Goal: Task Accomplishment & Management: Use online tool/utility

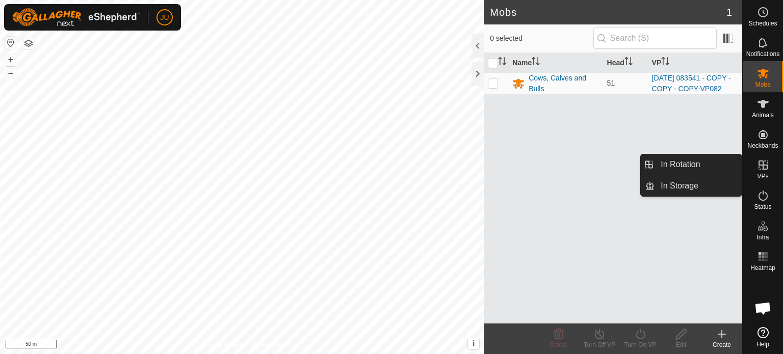
click at [770, 167] on es-virtualpaddocks-svg-icon at bounding box center [763, 165] width 18 height 16
click at [701, 166] on link "In Rotation" at bounding box center [697, 164] width 87 height 20
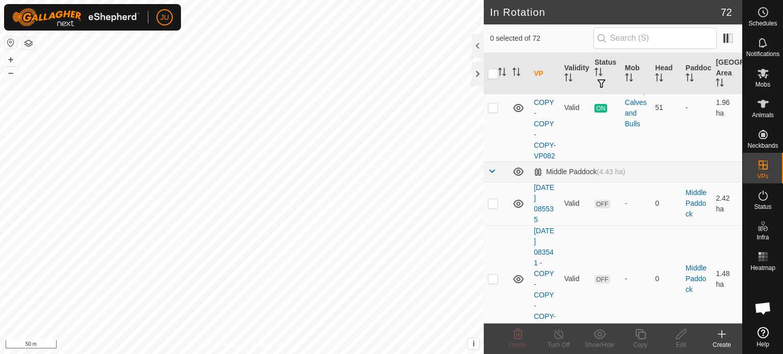
scroll to position [200, 0]
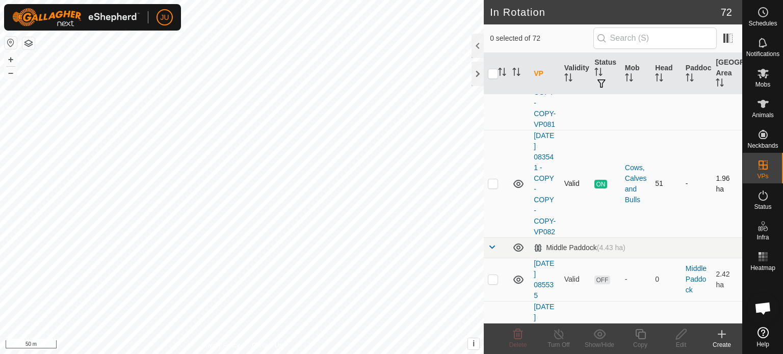
click at [492, 188] on p-checkbox at bounding box center [493, 183] width 10 height 8
checkbox input "true"
click at [638, 334] on icon at bounding box center [640, 334] width 13 height 12
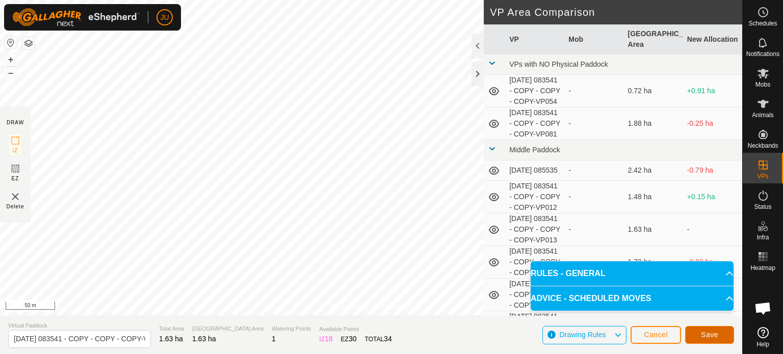
click at [715, 331] on span "Save" at bounding box center [709, 335] width 17 height 8
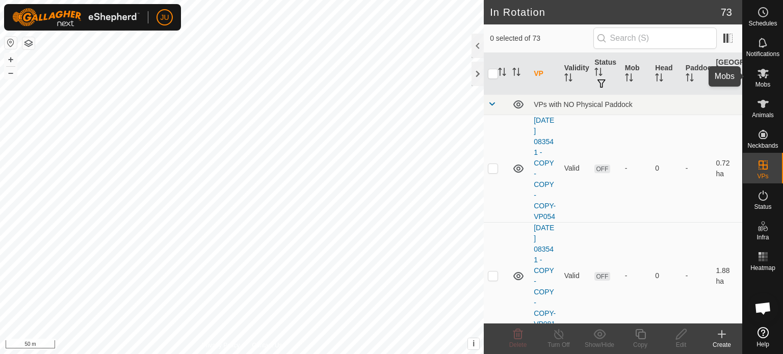
click at [767, 72] on icon at bounding box center [763, 73] width 12 height 12
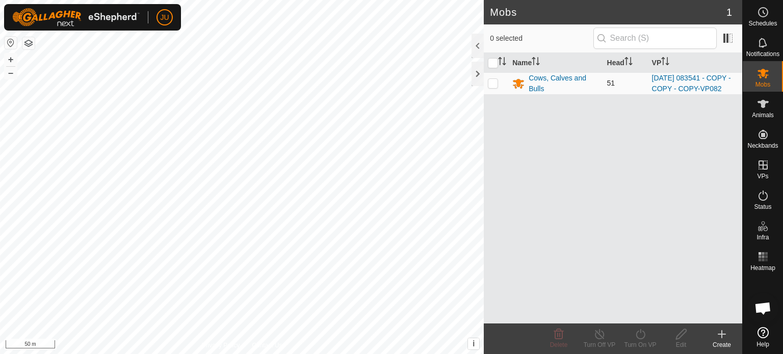
click at [495, 87] on p-checkbox at bounding box center [493, 83] width 10 height 8
checkbox input "true"
click at [640, 334] on icon at bounding box center [640, 334] width 13 height 12
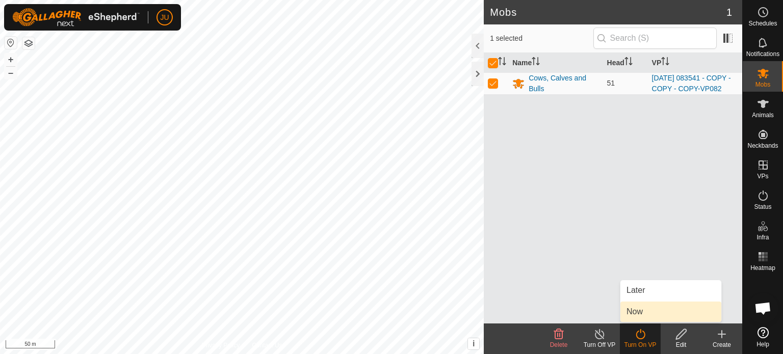
click at [656, 308] on link "Now" at bounding box center [670, 312] width 101 height 20
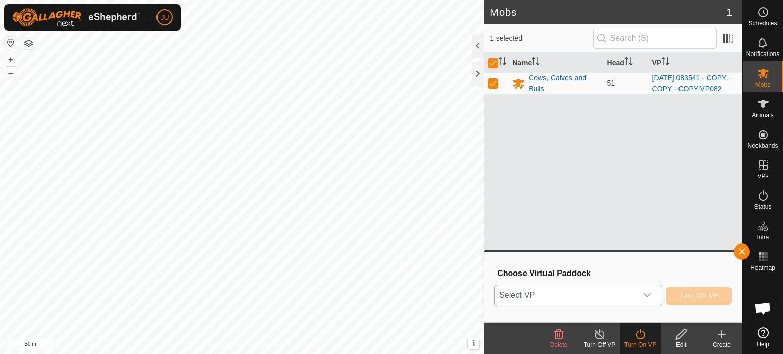
click at [647, 292] on icon "dropdown trigger" at bounding box center [647, 295] width 8 height 8
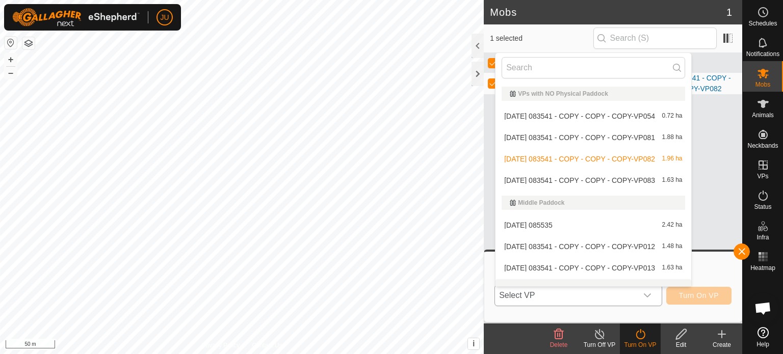
scroll to position [13, 0]
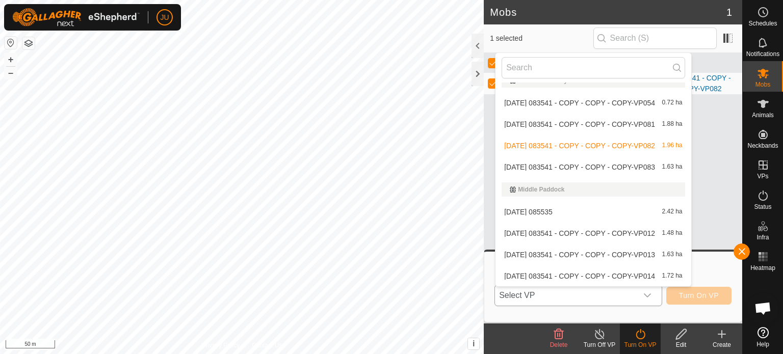
click at [601, 161] on li "[DATE] 083541 - COPY - COPY - COPY-VP083 1.63 ha" at bounding box center [592, 167] width 195 height 20
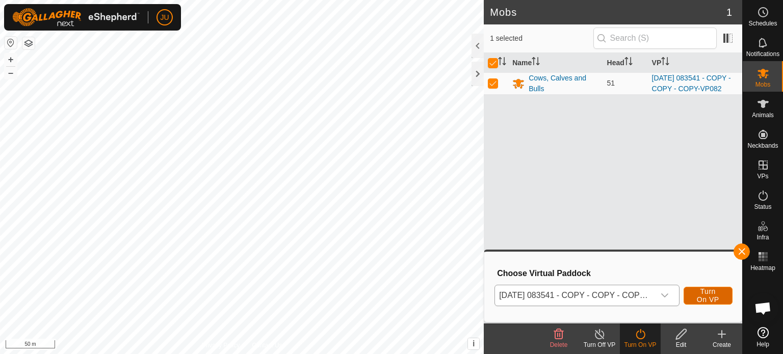
click at [715, 293] on span "Turn On VP" at bounding box center [707, 295] width 23 height 16
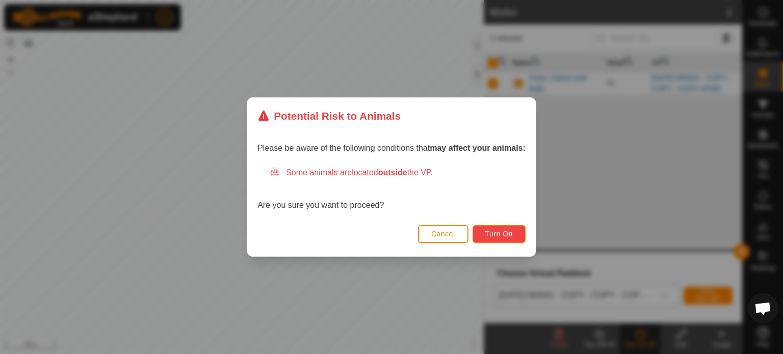
click at [499, 228] on button "Turn On" at bounding box center [498, 234] width 53 height 18
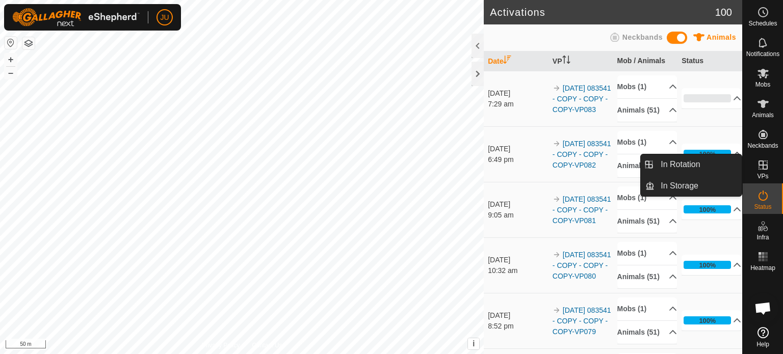
click at [764, 168] on icon at bounding box center [763, 165] width 12 height 12
click at [704, 164] on link "In Rotation" at bounding box center [697, 164] width 87 height 20
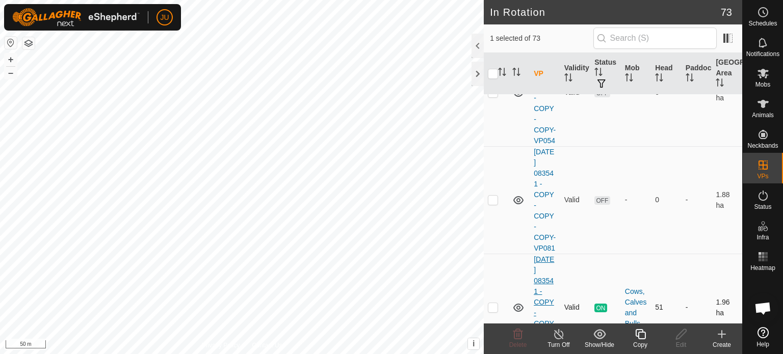
scroll to position [306, 0]
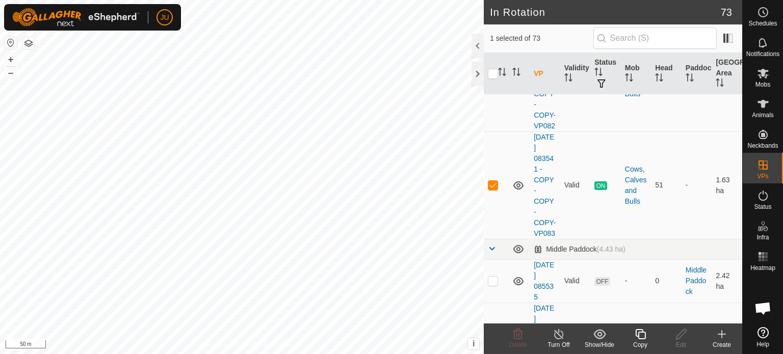
click at [643, 334] on icon at bounding box center [640, 334] width 13 height 12
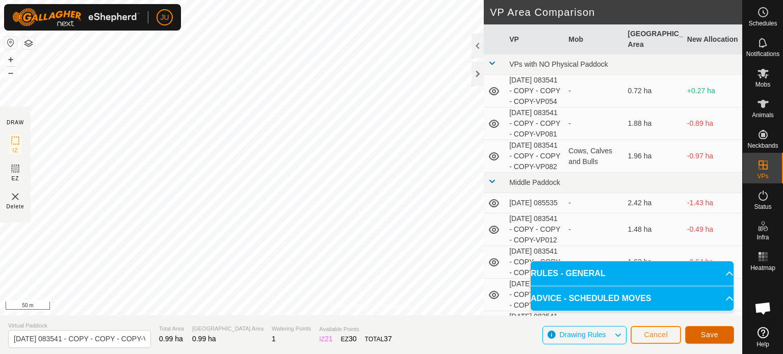
click at [716, 334] on span "Save" at bounding box center [709, 335] width 17 height 8
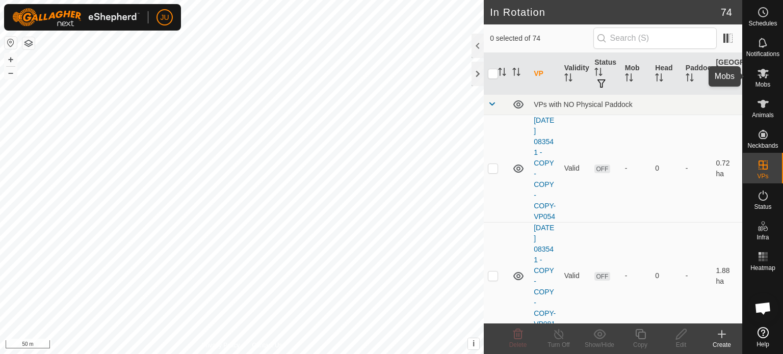
click at [764, 68] on icon at bounding box center [763, 73] width 12 height 12
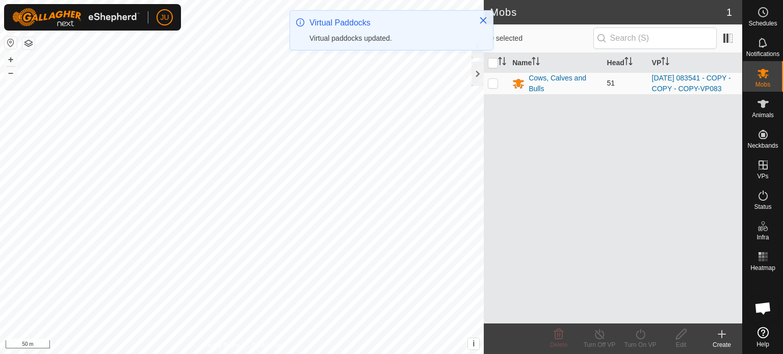
click at [492, 85] on p-checkbox at bounding box center [493, 83] width 10 height 8
checkbox input "true"
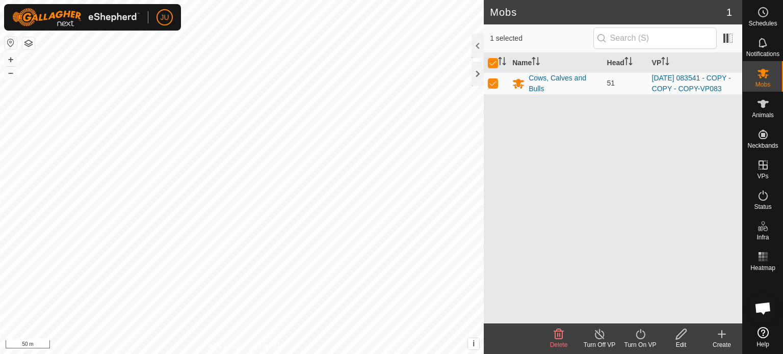
click at [642, 330] on icon at bounding box center [640, 334] width 13 height 12
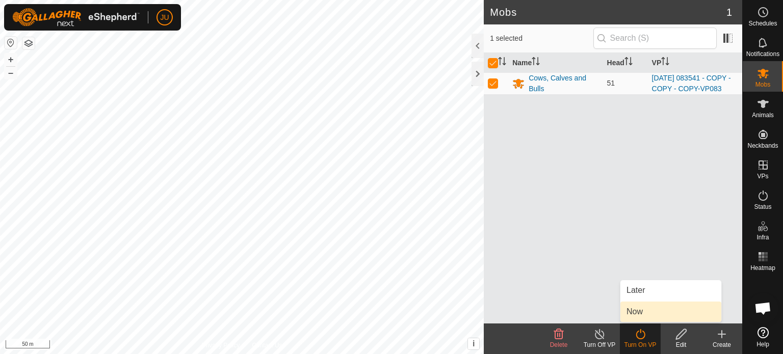
click at [657, 312] on link "Now" at bounding box center [670, 312] width 101 height 20
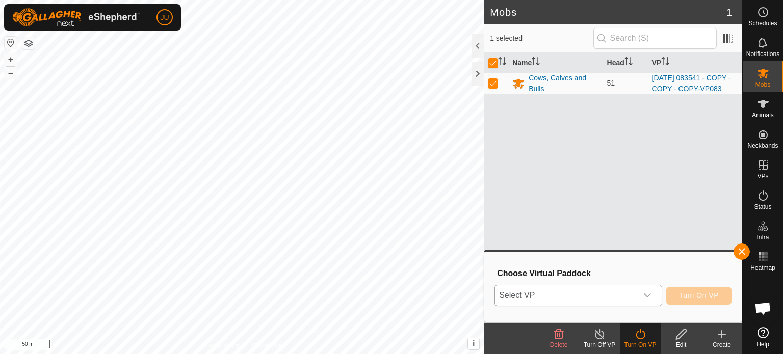
click at [646, 295] on icon "dropdown trigger" at bounding box center [647, 295] width 8 height 8
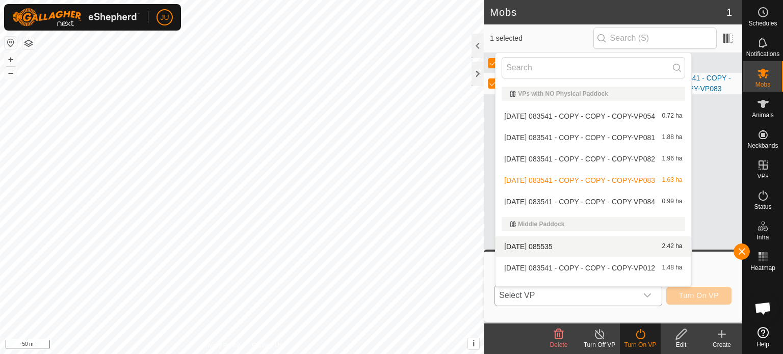
scroll to position [13, 0]
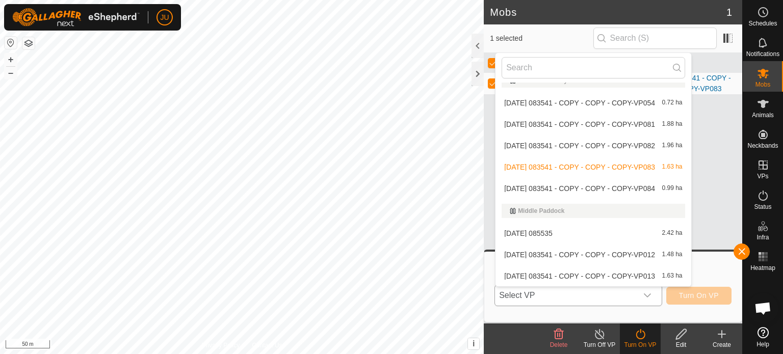
click at [604, 185] on li "[DATE] 083541 - COPY - COPY - COPY-VP084 0.99 ha" at bounding box center [592, 188] width 195 height 20
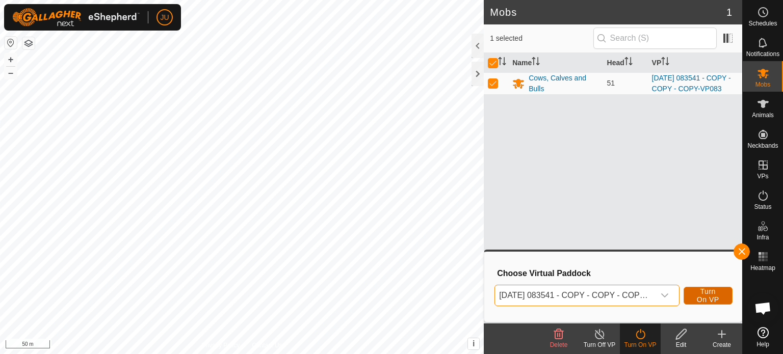
click at [701, 294] on span "Turn On VP" at bounding box center [707, 295] width 23 height 16
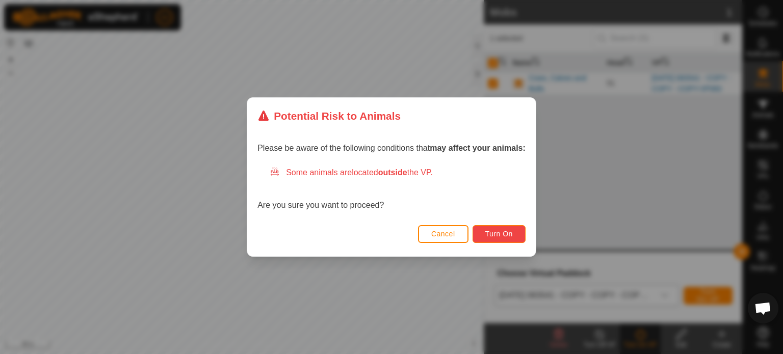
click at [505, 230] on span "Turn On" at bounding box center [499, 234] width 28 height 8
